Goal: Navigation & Orientation: Find specific page/section

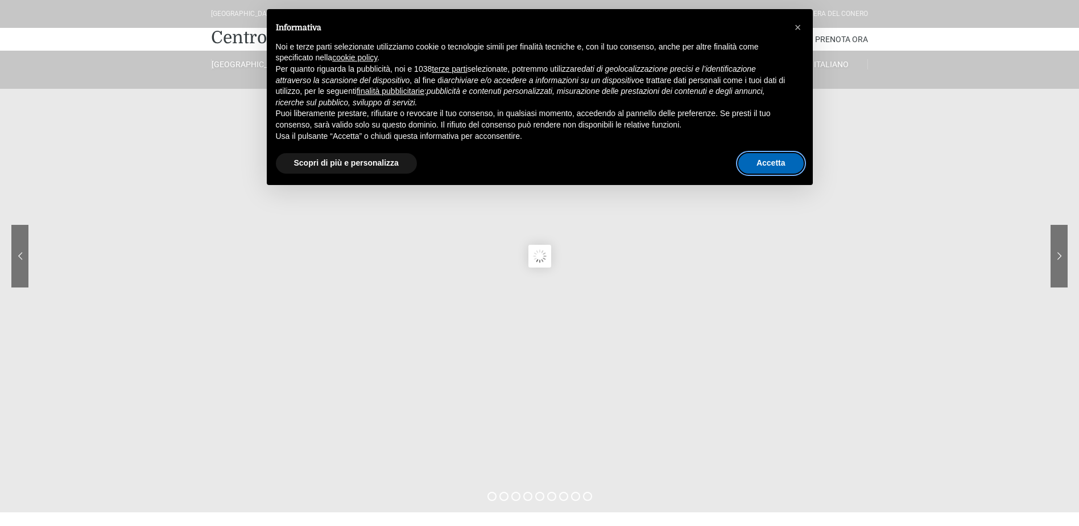
click at [762, 168] on button "Accetta" at bounding box center [771, 163] width 65 height 20
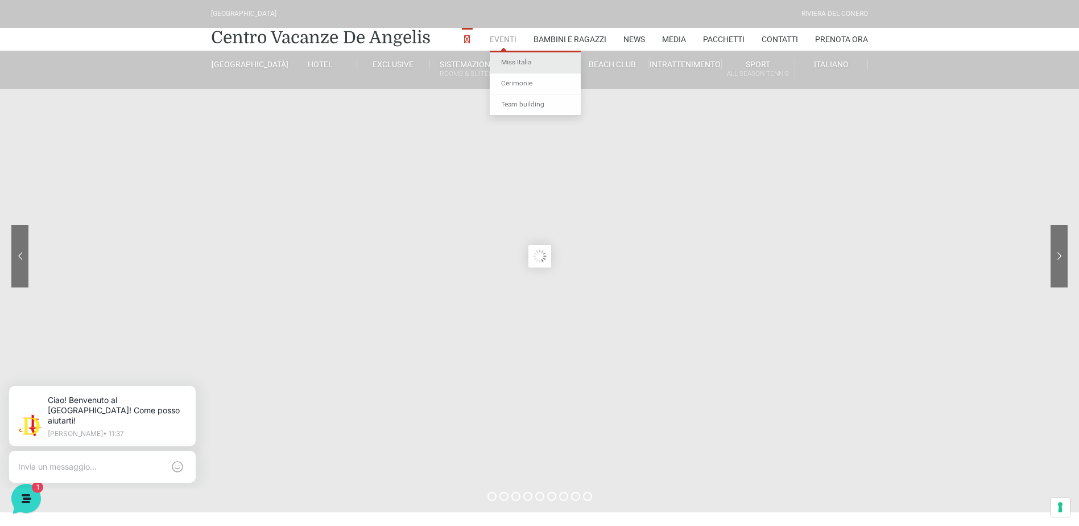
click at [504, 64] on link "Miss Italia" at bounding box center [535, 62] width 91 height 21
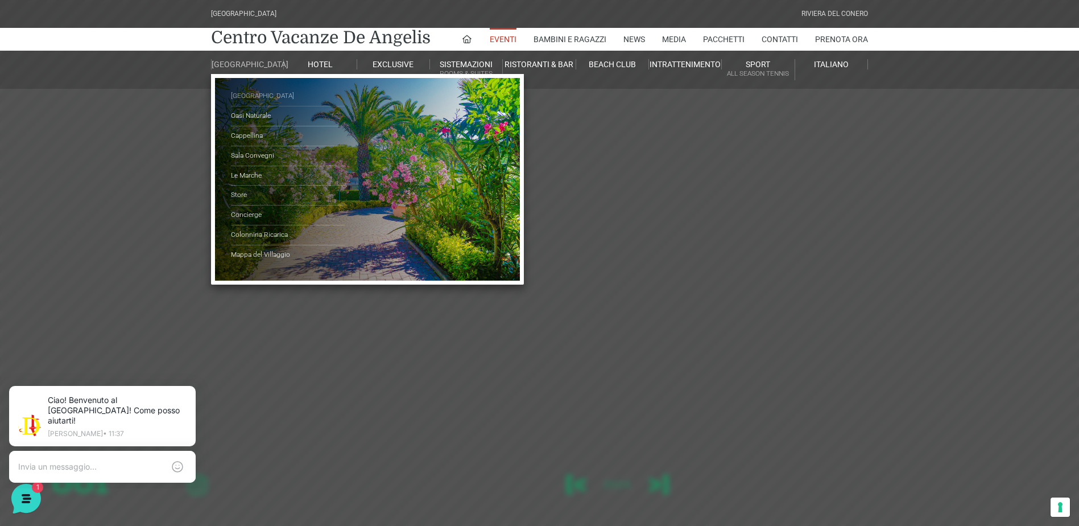
click at [258, 104] on link "[GEOGRAPHIC_DATA]" at bounding box center [288, 96] width 114 height 20
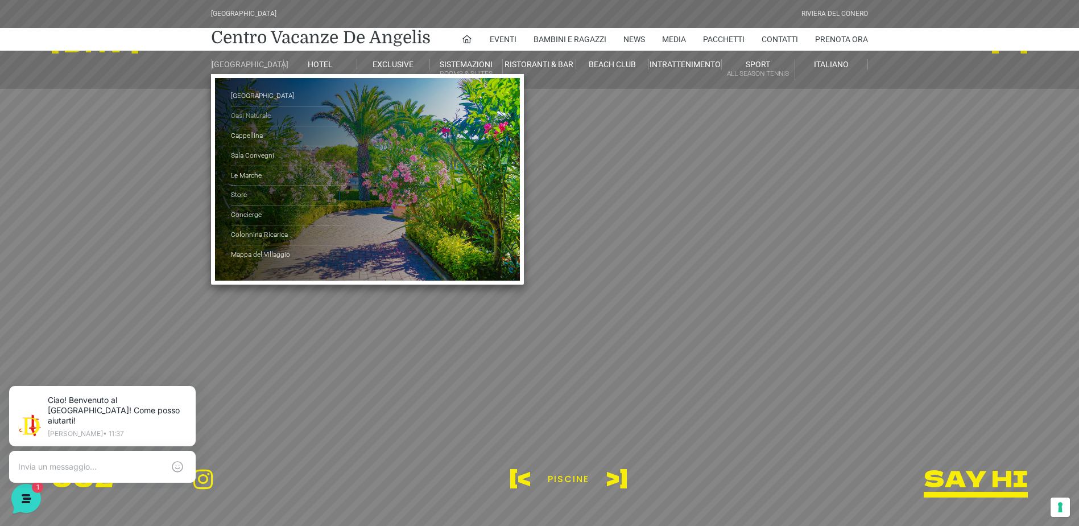
click at [244, 123] on link "Oasi Naturale" at bounding box center [288, 116] width 114 height 20
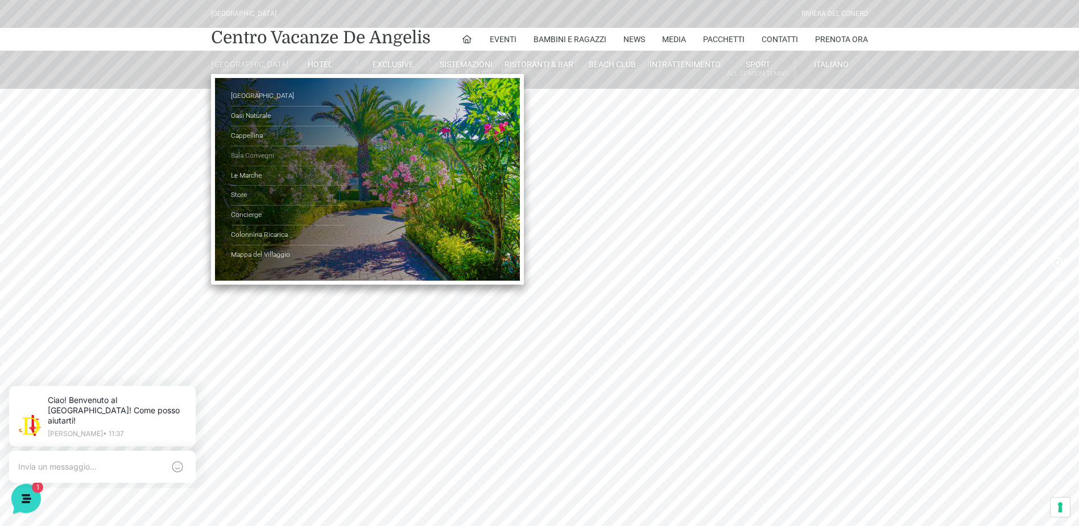
click at [240, 166] on link "Sala Convegni" at bounding box center [288, 156] width 114 height 20
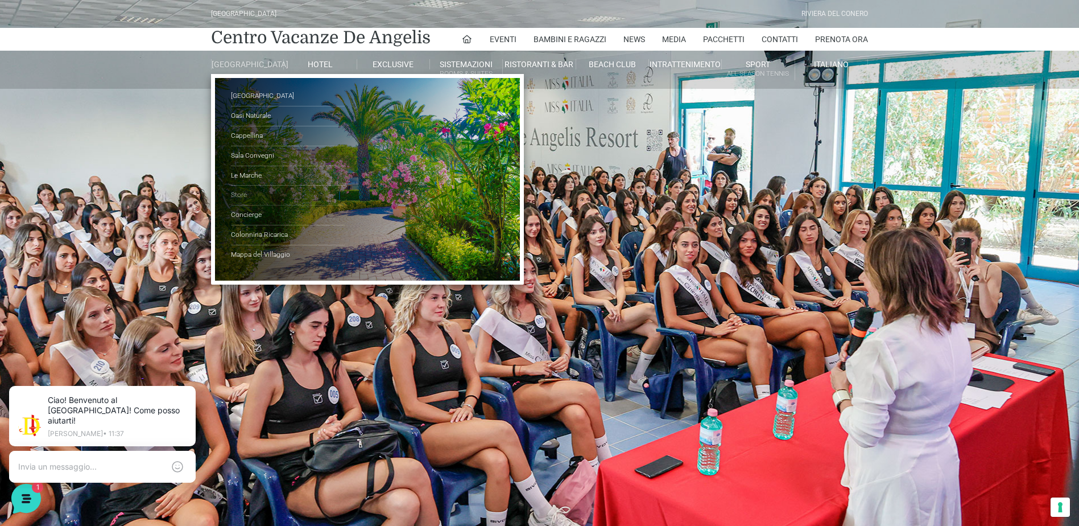
click at [238, 201] on link "Store" at bounding box center [288, 195] width 114 height 20
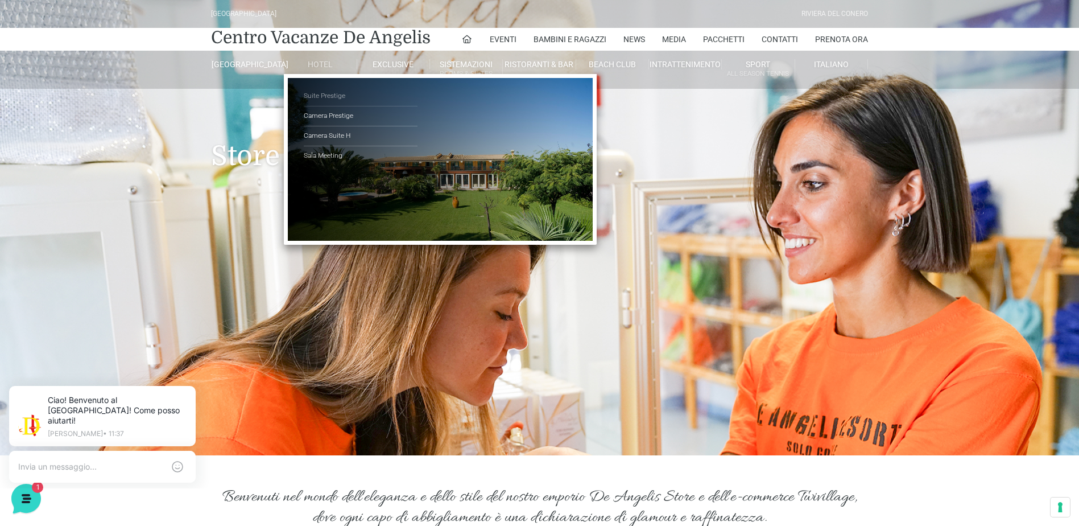
click at [323, 98] on link "Suite Prestige" at bounding box center [361, 96] width 114 height 20
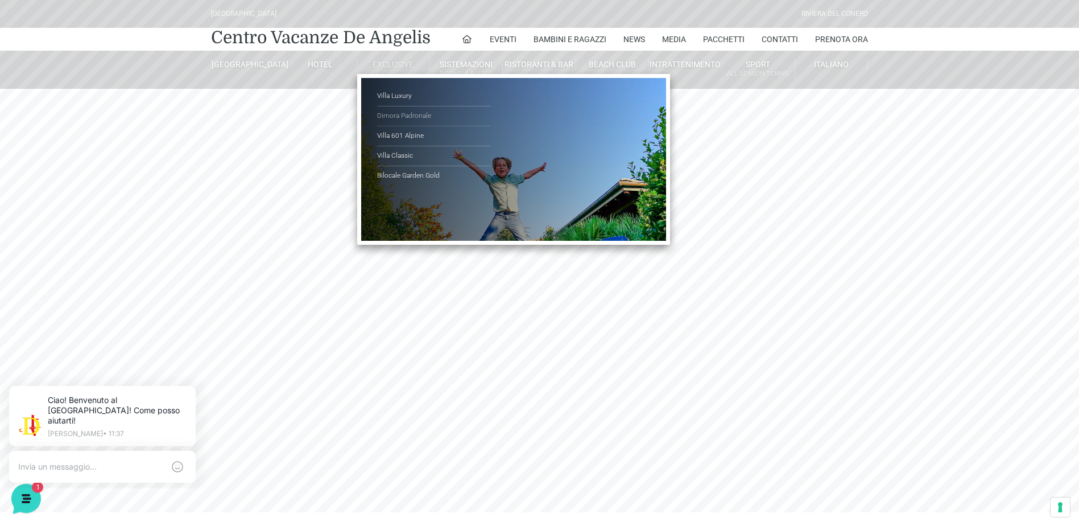
click at [406, 115] on link "Dimora Padronale" at bounding box center [434, 116] width 114 height 20
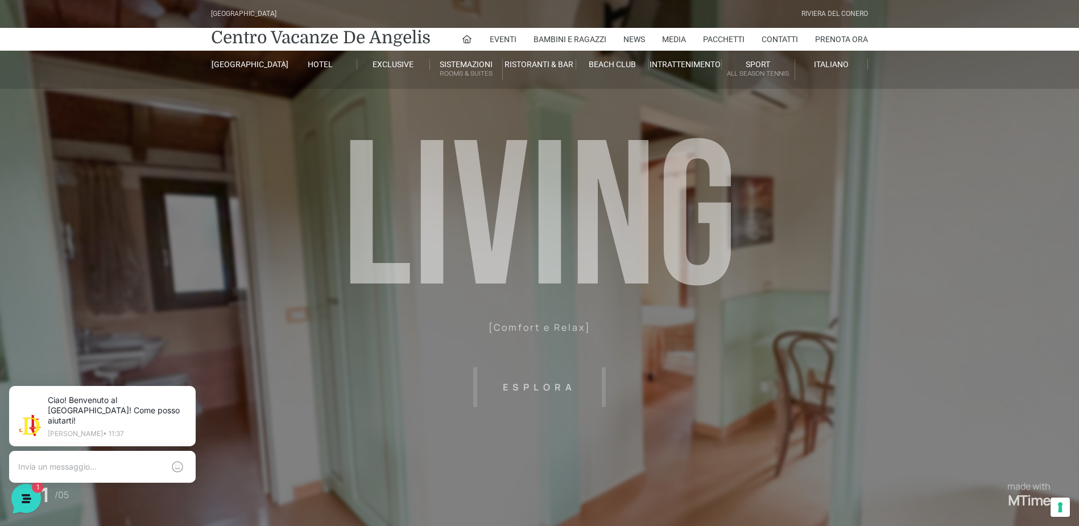
click at [505, 386] on header "[GEOGRAPHIC_DATA] [GEOGRAPHIC_DATA] Centro Vacanze [GEOGRAPHIC_DATA] Eventi Mis…" at bounding box center [539, 227] width 1079 height 455
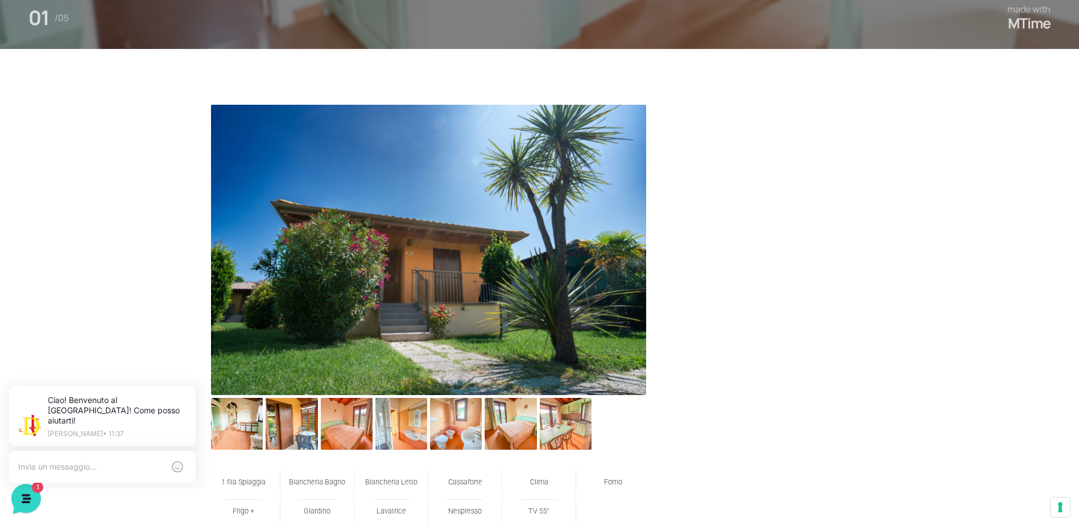
scroll to position [569, 0]
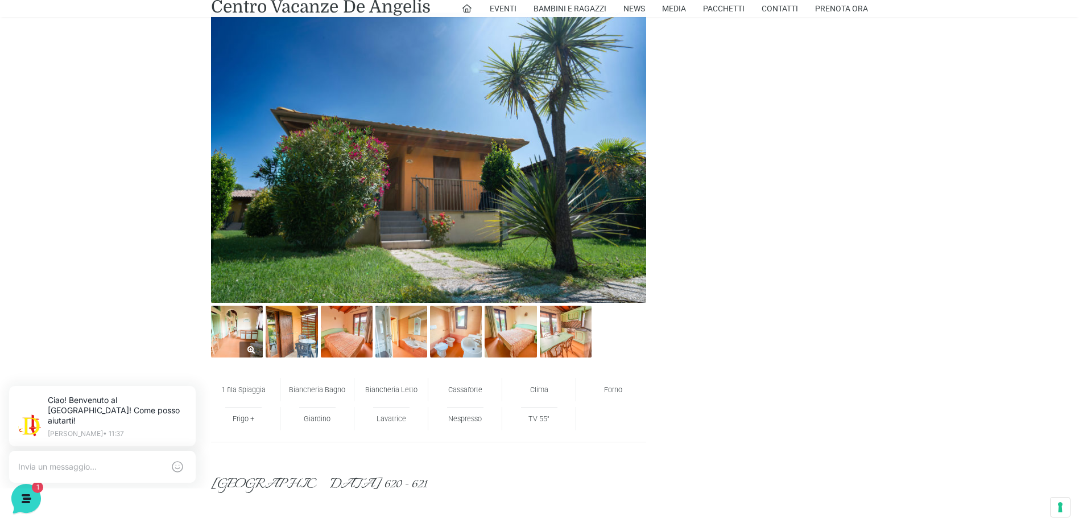
click at [242, 336] on img at bounding box center [237, 332] width 52 height 52
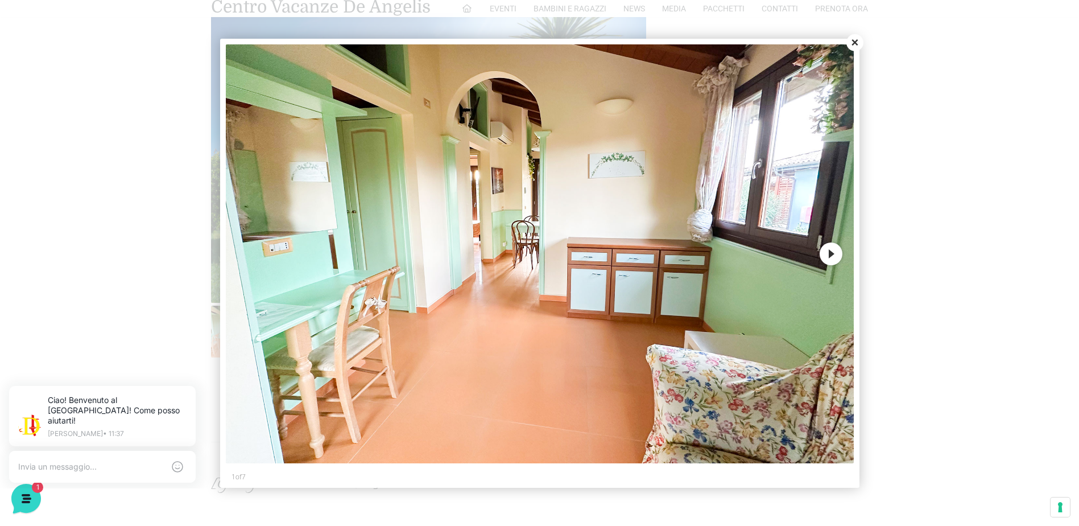
click at [835, 256] on button "Next" at bounding box center [831, 253] width 23 height 23
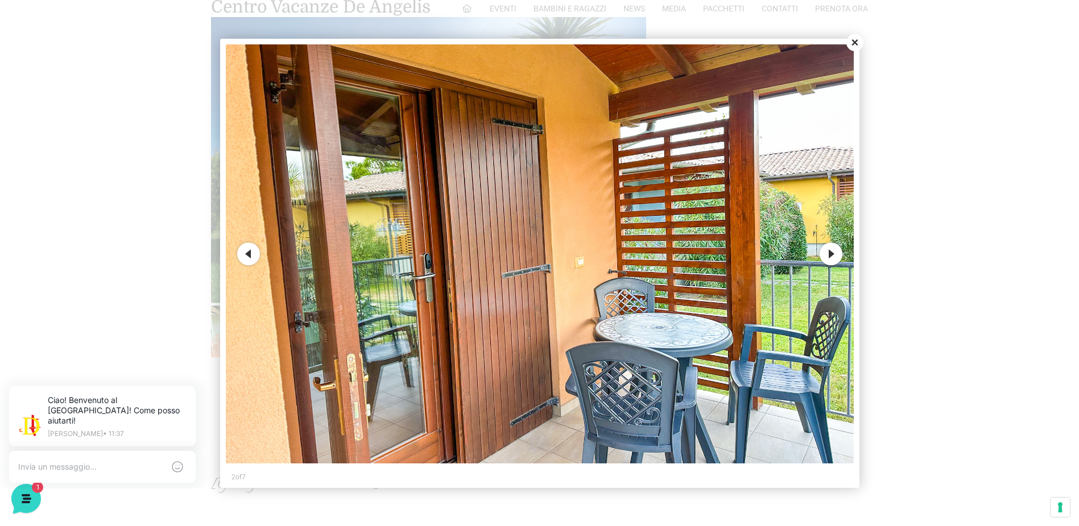
click at [835, 255] on button "Next" at bounding box center [831, 253] width 23 height 23
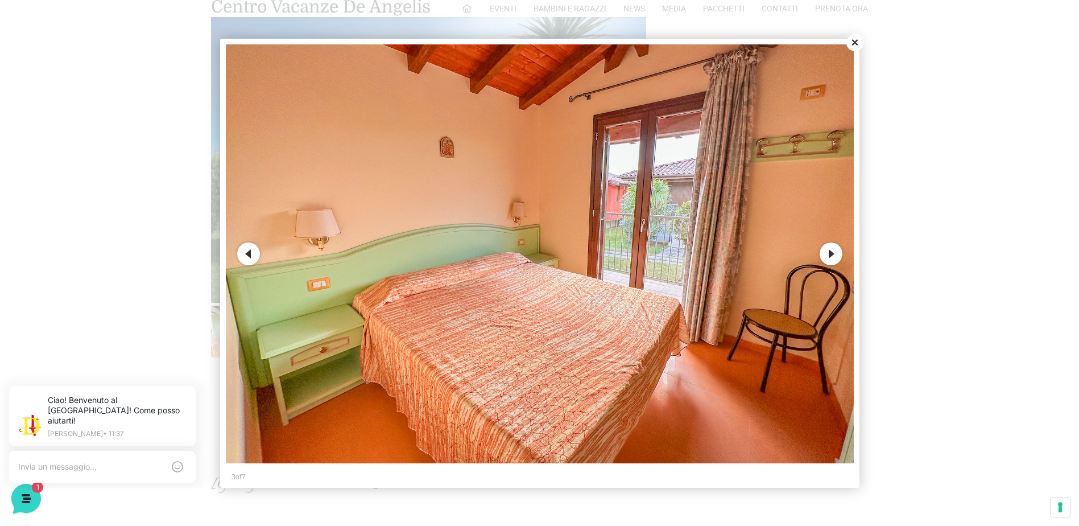
click at [824, 255] on button "Next" at bounding box center [831, 253] width 23 height 23
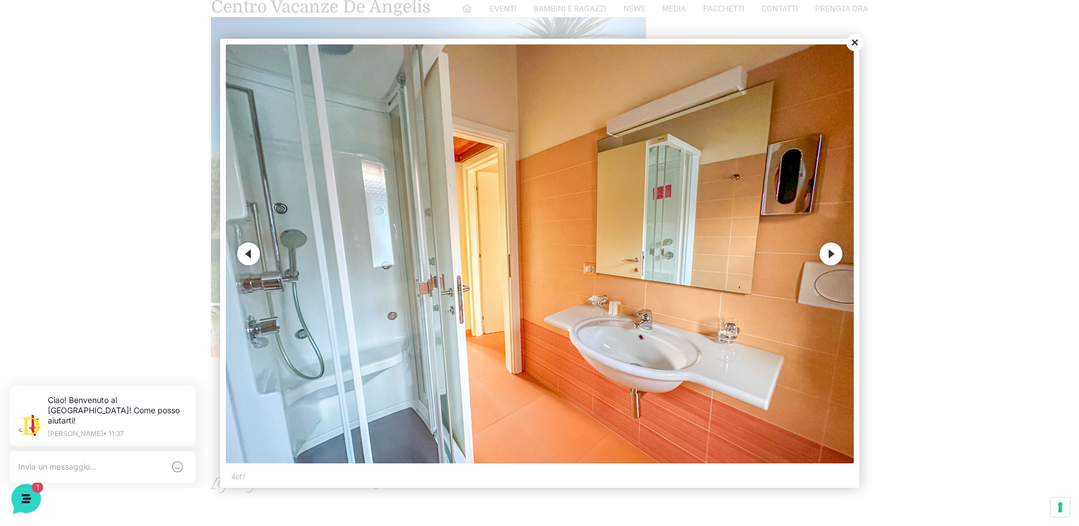
click at [829, 256] on button "Next" at bounding box center [831, 253] width 23 height 23
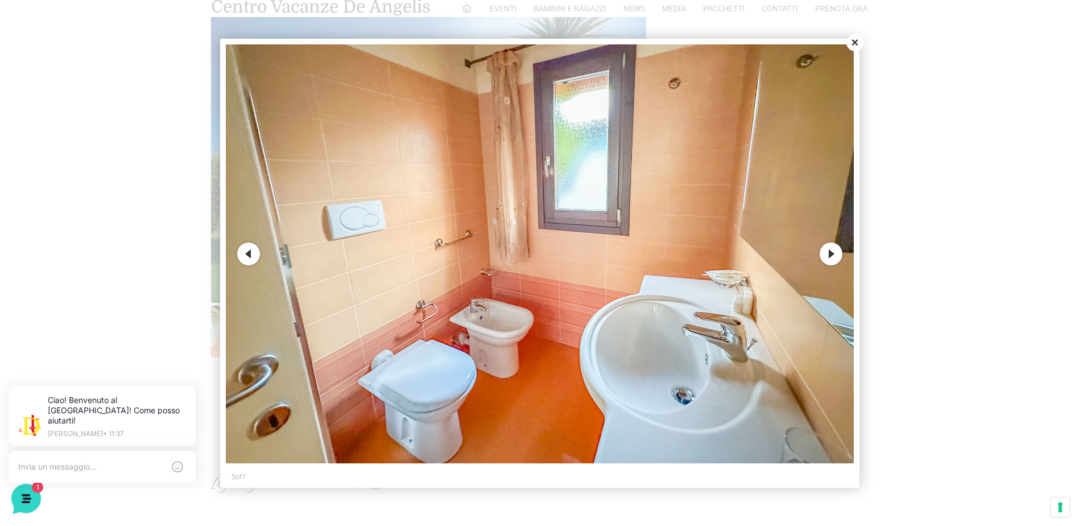
click at [832, 254] on button "Next" at bounding box center [831, 253] width 23 height 23
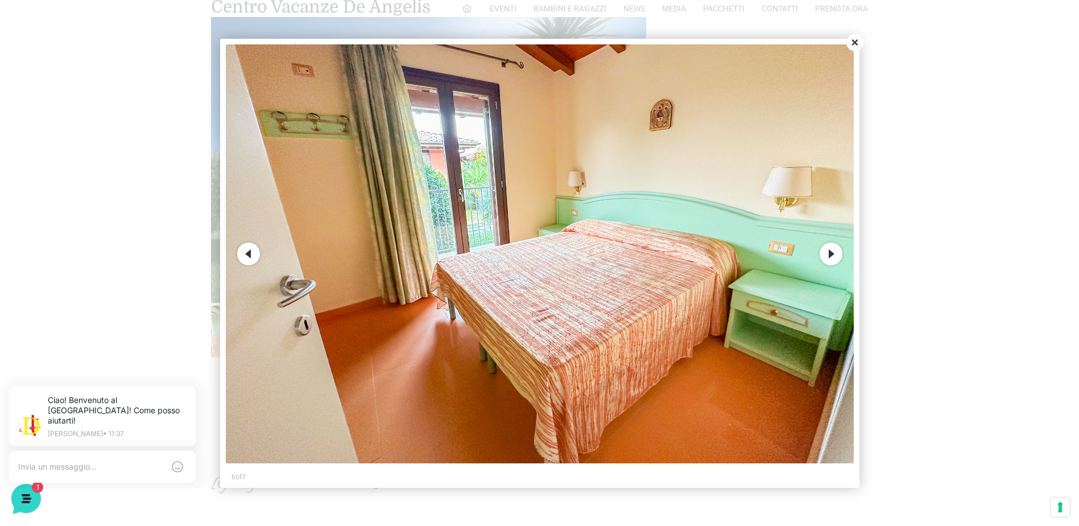
click at [834, 254] on button "Next" at bounding box center [831, 253] width 23 height 23
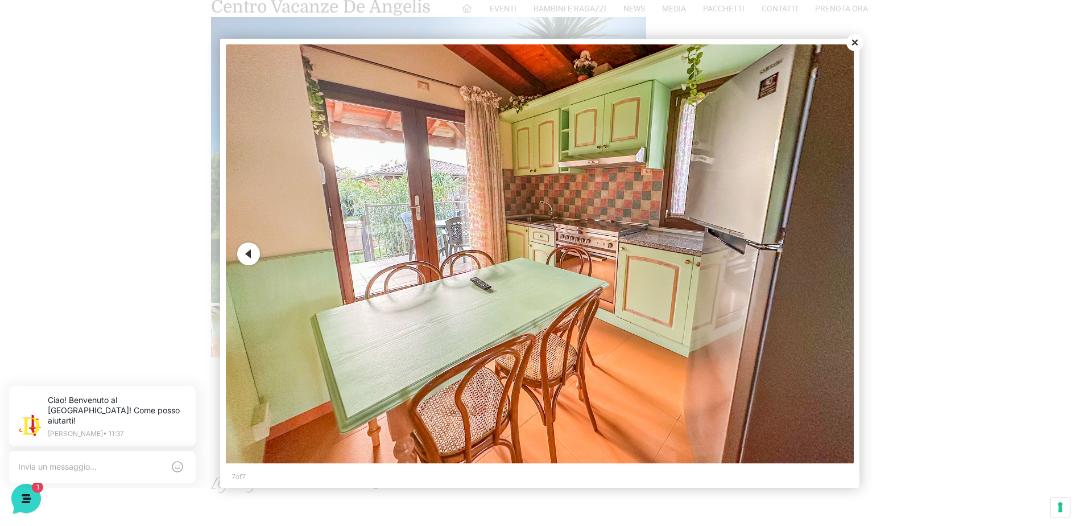
click at [857, 39] on button "Close" at bounding box center [855, 42] width 17 height 17
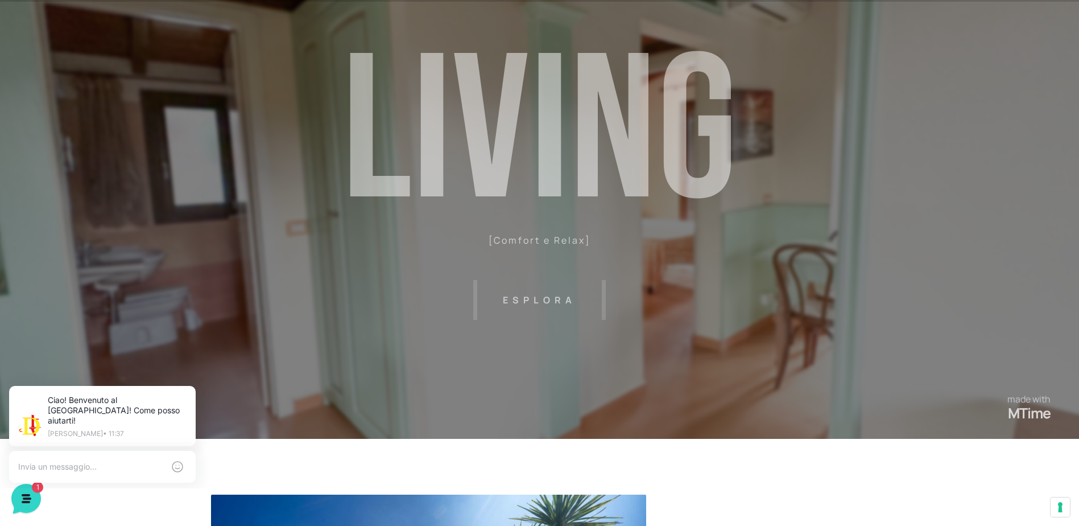
scroll to position [0, 0]
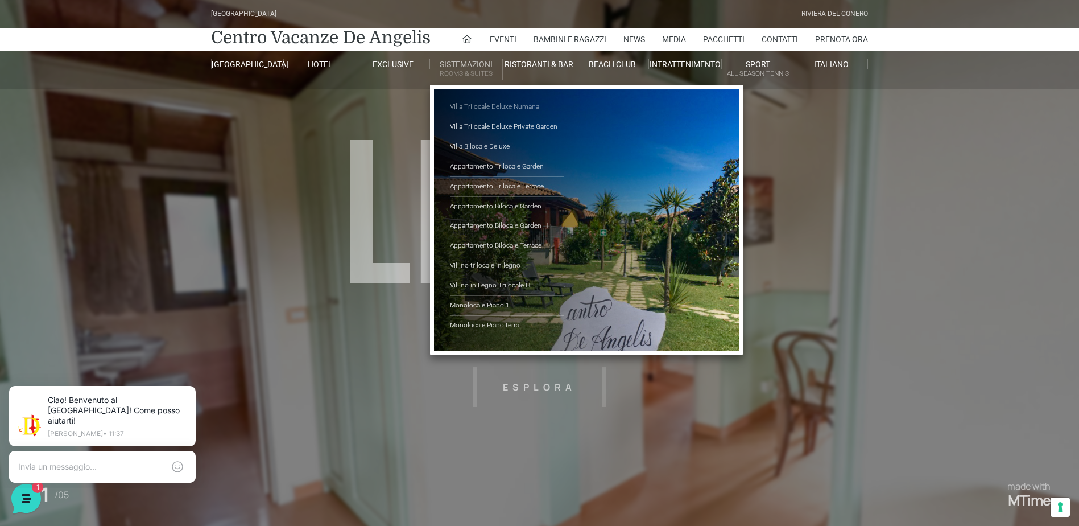
click at [481, 107] on link "Villa Trilocale Deluxe Numana" at bounding box center [507, 107] width 114 height 20
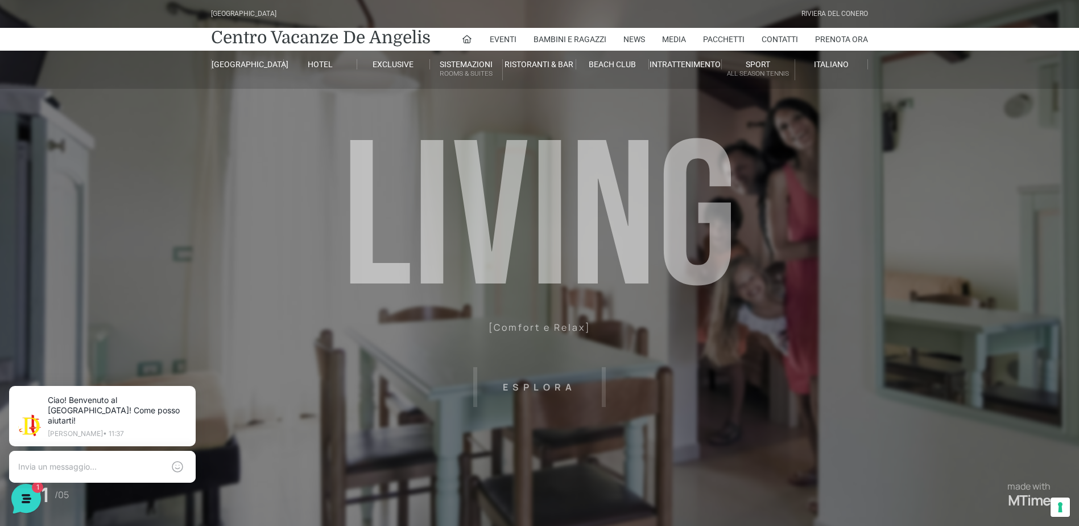
scroll to position [57, 0]
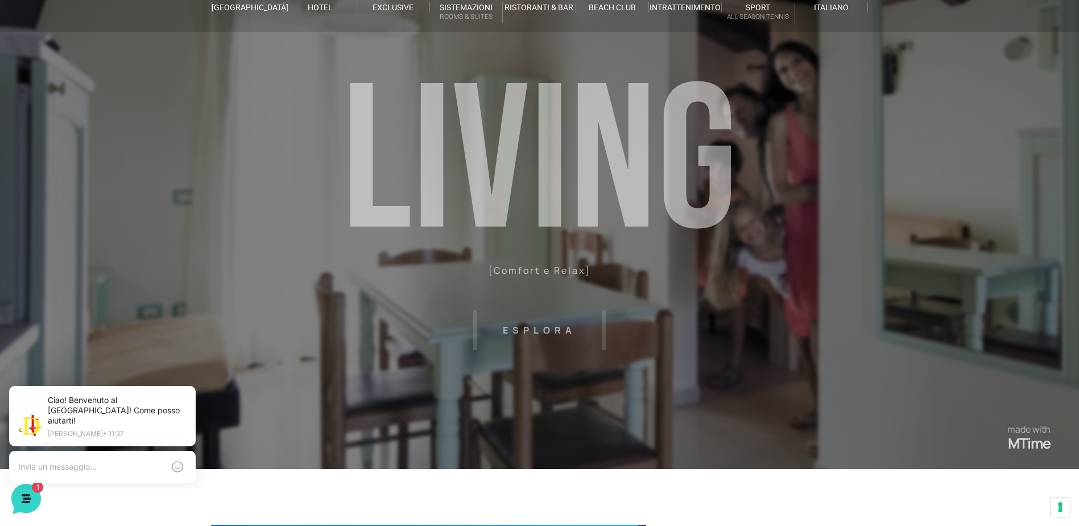
click at [551, 329] on header "Villaggio Hotel Resort Riviera Del Conero Centro Vacanze De Angelis Eventi Miss…" at bounding box center [539, 199] width 1079 height 512
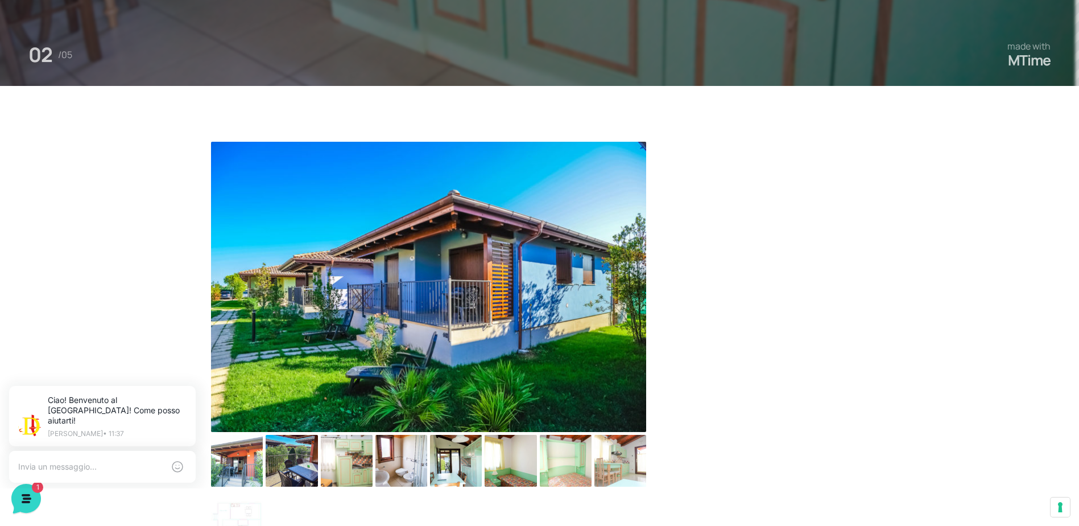
scroll to position [512, 0]
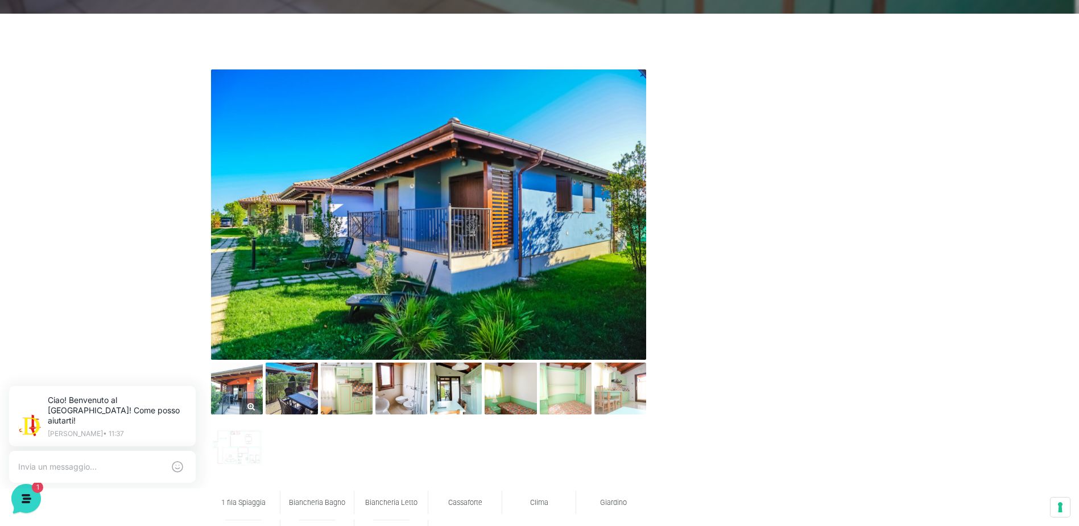
click at [246, 390] on img at bounding box center [237, 388] width 52 height 52
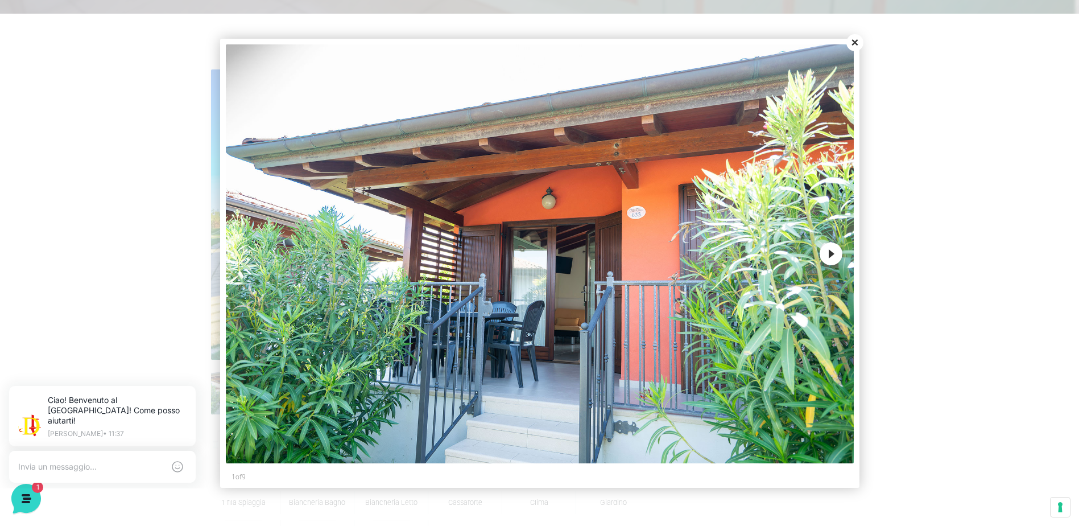
click at [840, 252] on button "Next" at bounding box center [831, 253] width 23 height 23
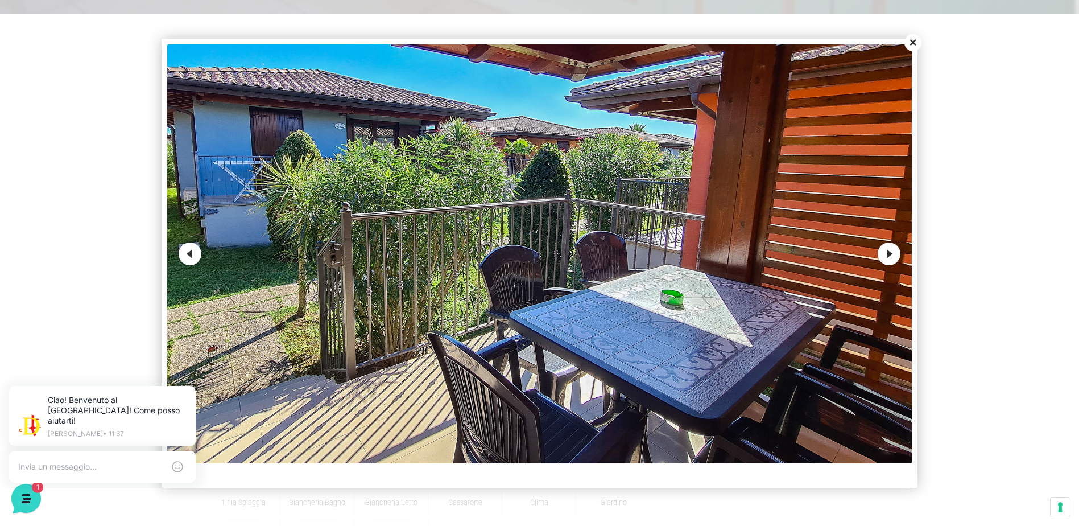
click at [877, 253] on img at bounding box center [539, 253] width 744 height 419
click at [890, 254] on button "Next" at bounding box center [889, 253] width 23 height 23
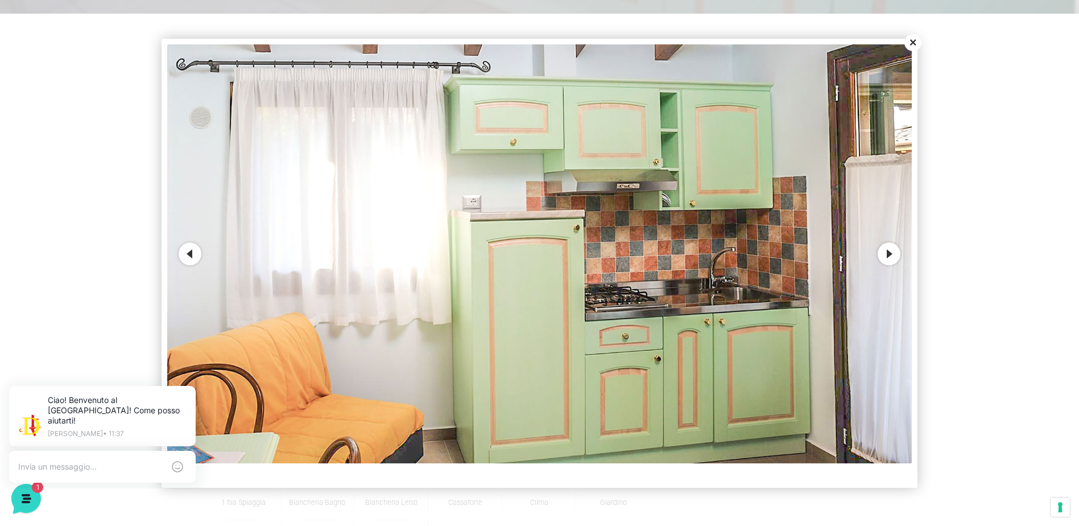
click at [894, 254] on button "Next" at bounding box center [889, 253] width 23 height 23
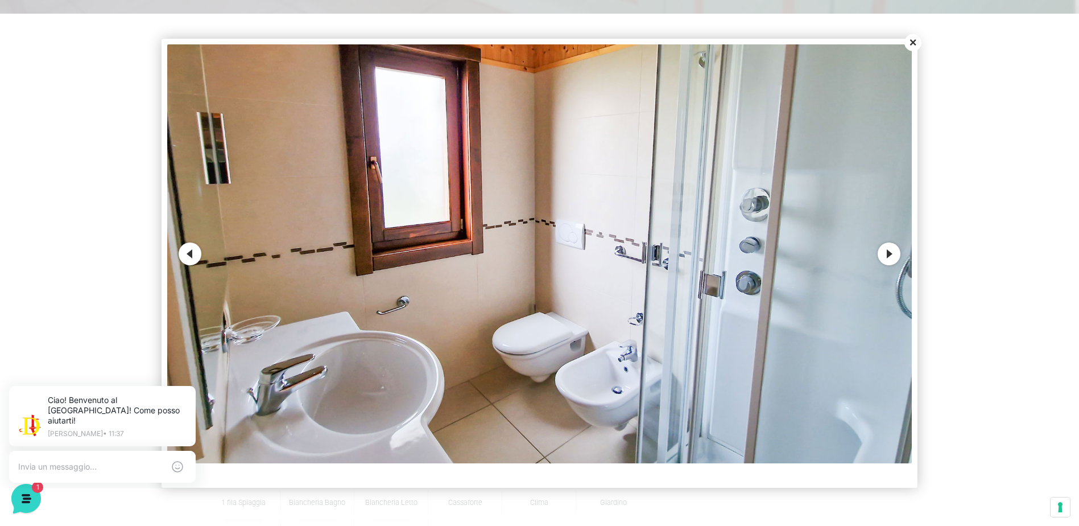
click at [894, 254] on button "Next" at bounding box center [889, 253] width 23 height 23
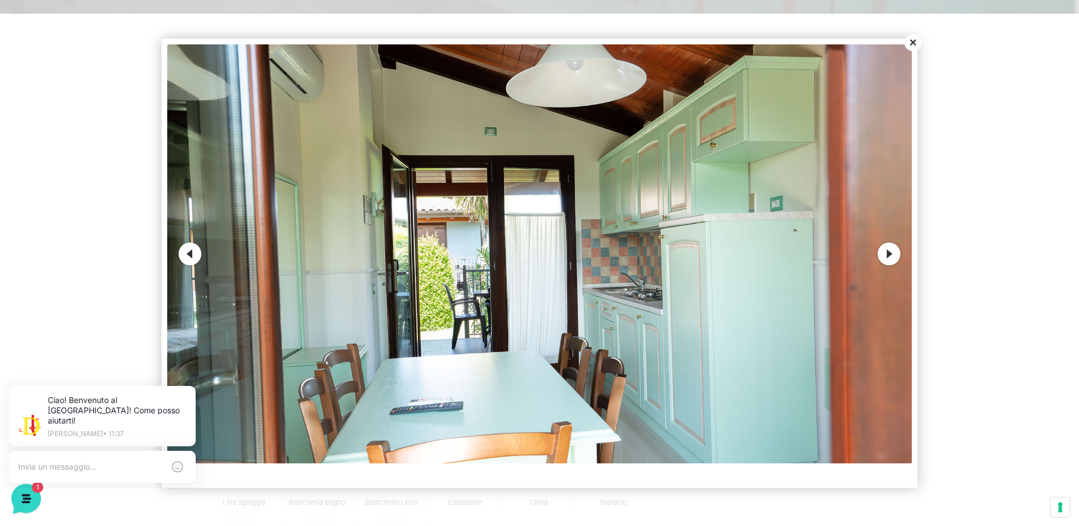
click at [896, 251] on button "Next" at bounding box center [889, 253] width 23 height 23
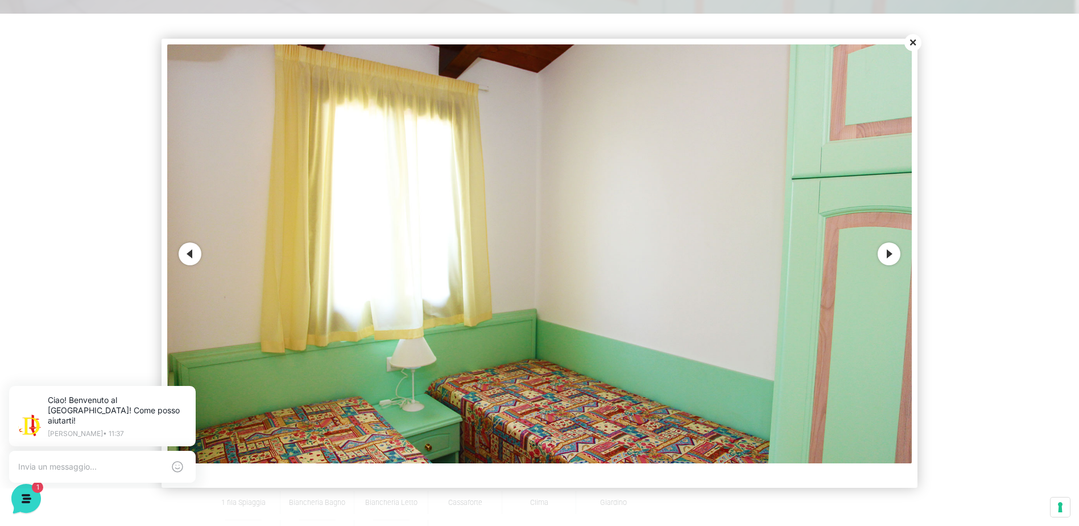
click at [896, 251] on button "Next" at bounding box center [889, 253] width 23 height 23
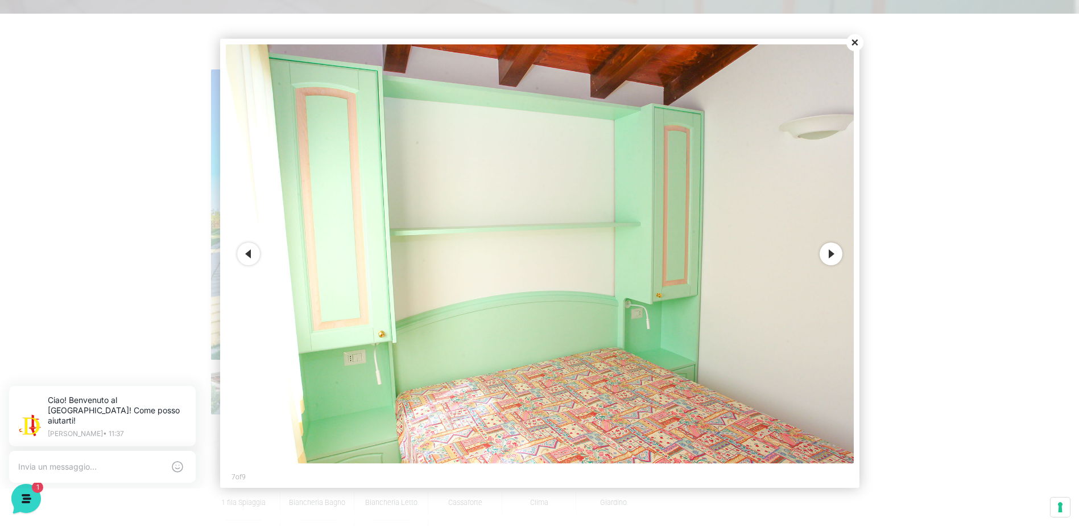
click at [832, 252] on button "Next" at bounding box center [831, 253] width 23 height 23
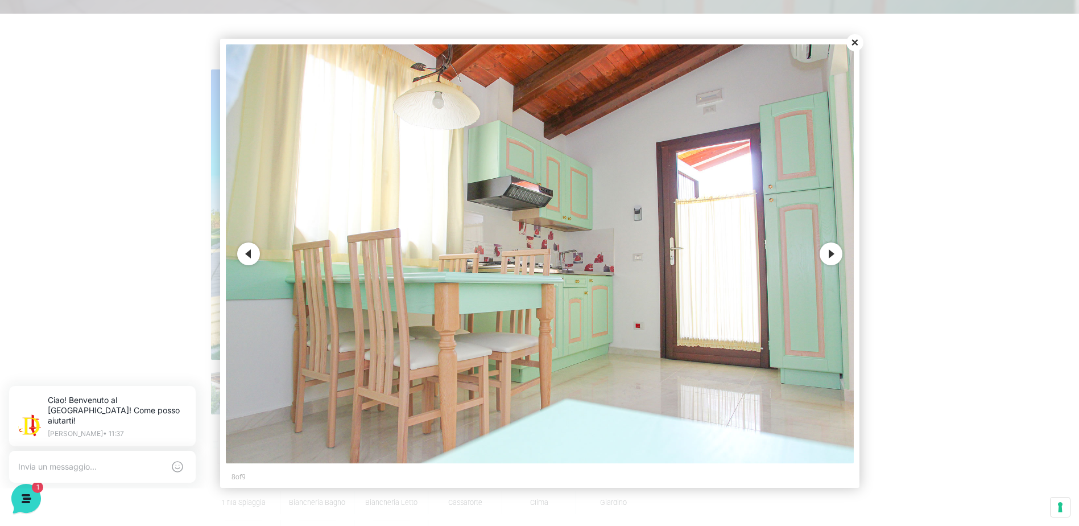
click at [832, 252] on button "Next" at bounding box center [831, 253] width 23 height 23
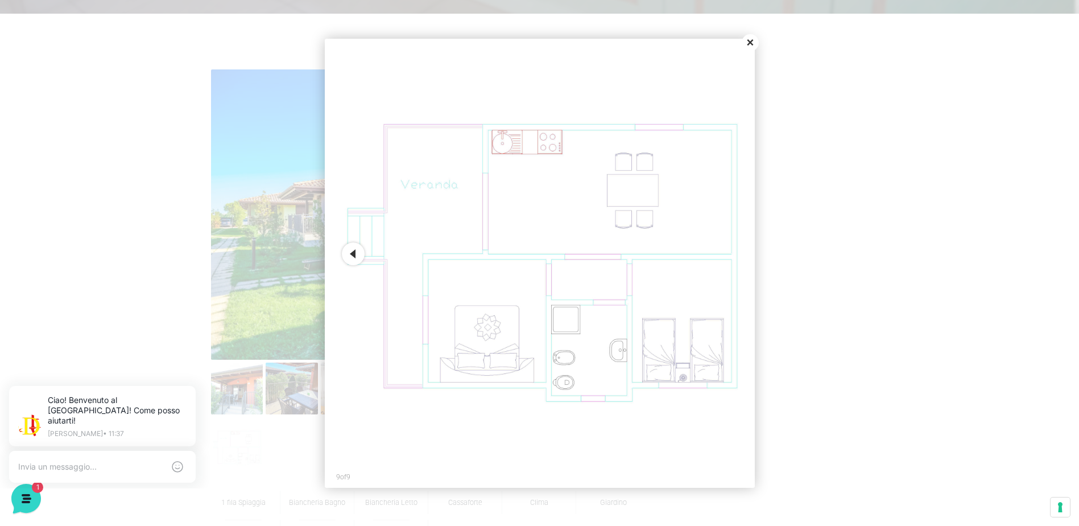
click at [754, 44] on button "Close" at bounding box center [750, 42] width 17 height 17
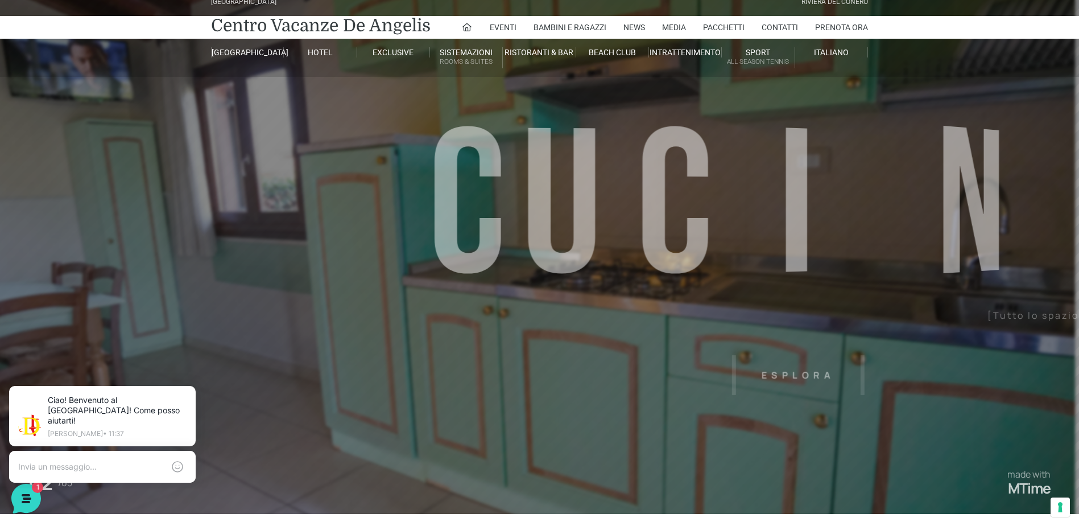
scroll to position [0, 0]
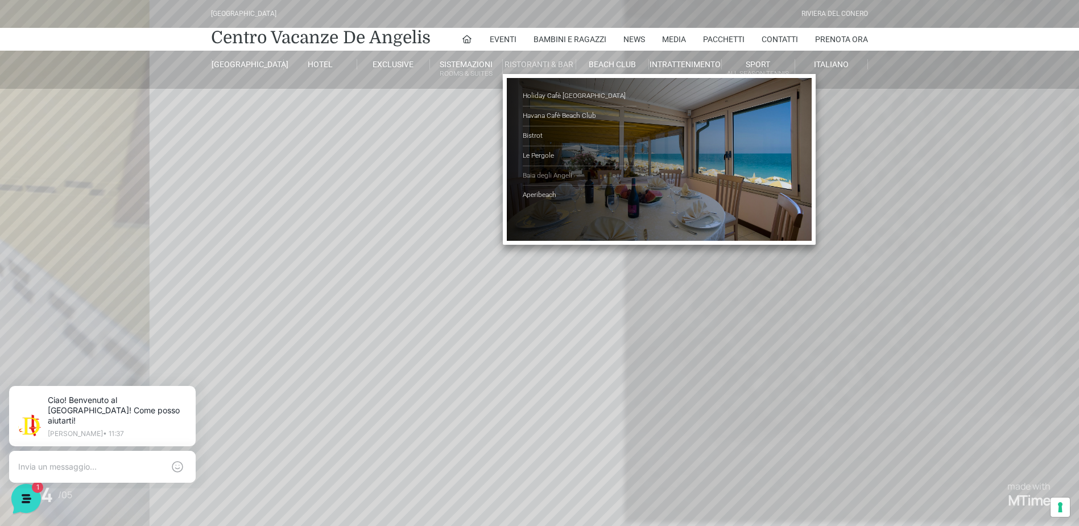
click at [559, 172] on link "Baia degli Angeli" at bounding box center [580, 176] width 114 height 20
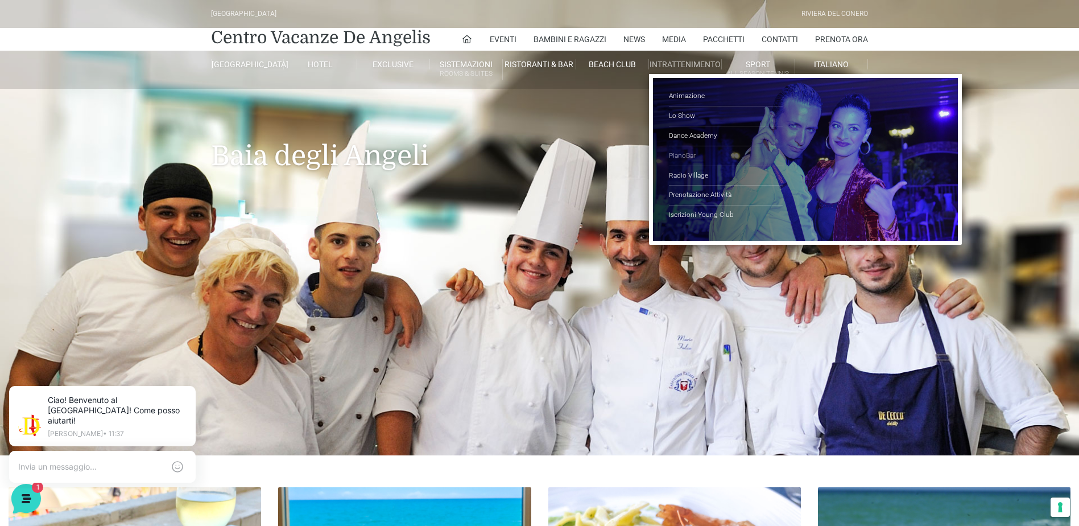
click at [688, 152] on link "PianoBar" at bounding box center [726, 156] width 114 height 20
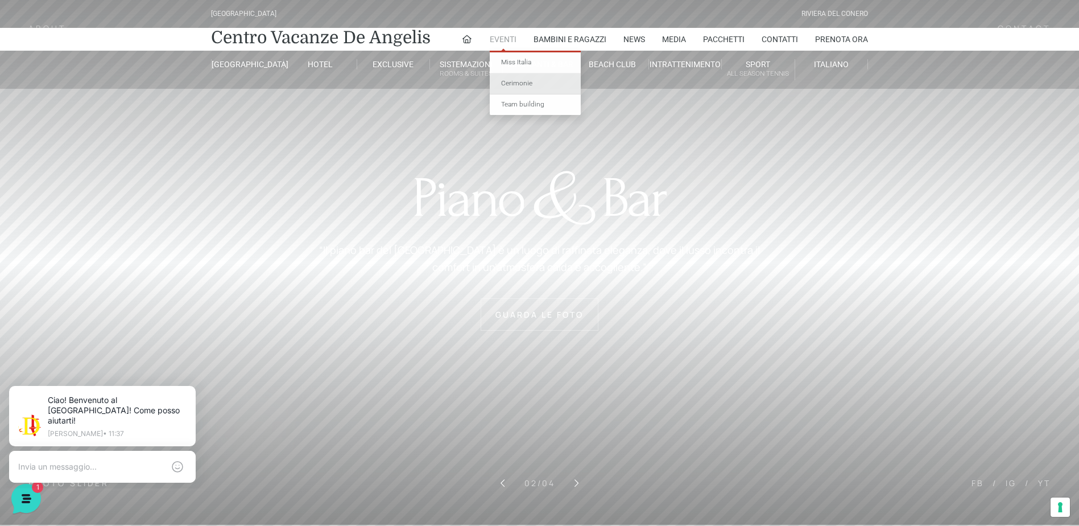
click at [513, 84] on link "Cerimonie" at bounding box center [535, 83] width 91 height 21
